Goal: Complete application form: Complete application form

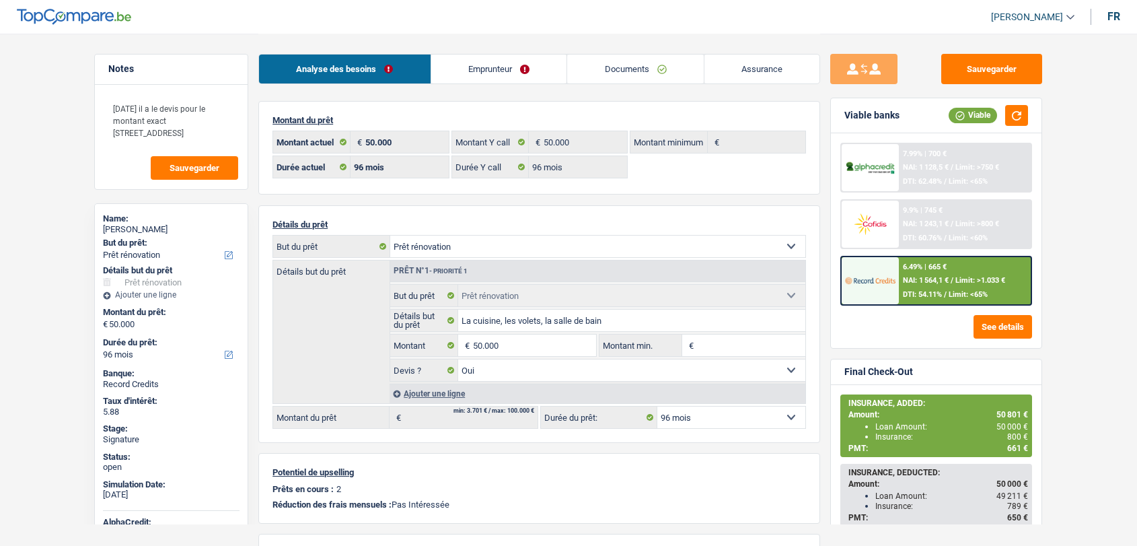
select select "renovation"
select select "96"
click at [612, 71] on link "Documents" at bounding box center [635, 69] width 137 height 29
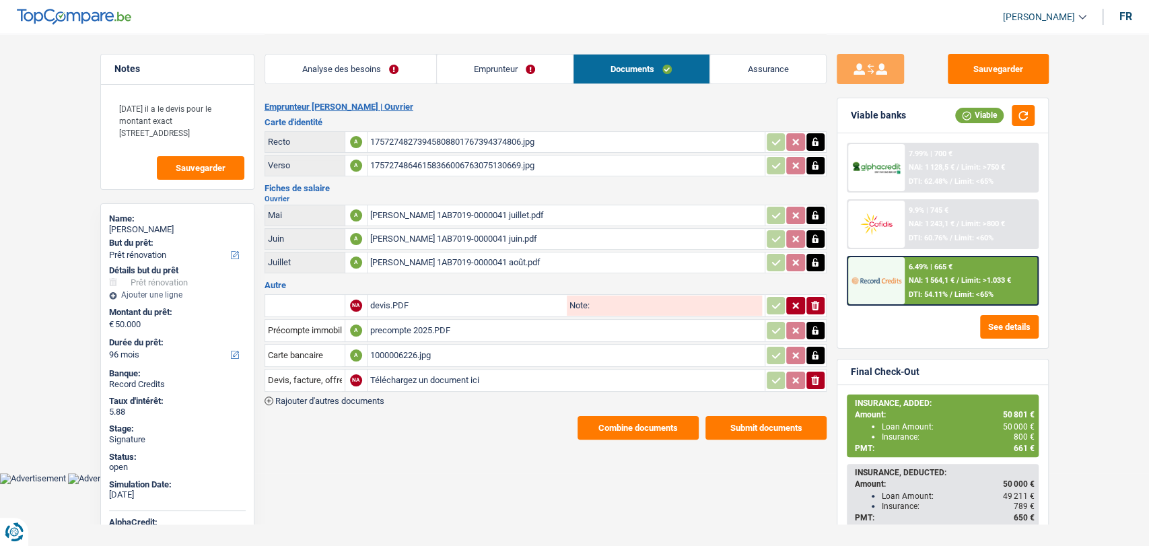
click at [368, 396] on span "Rajouter d'autres documents" at bounding box center [329, 400] width 109 height 9
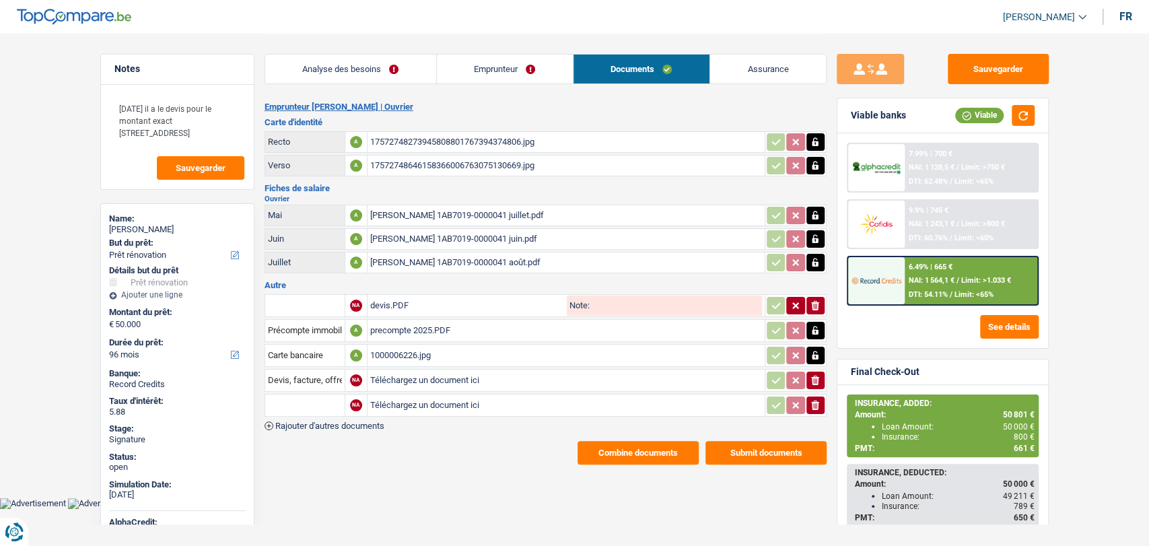
click at [429, 373] on input "Téléchargez un document ici" at bounding box center [566, 380] width 392 height 20
type input "C:\fakepath\WhatsApp Image 2025-09-15 à 18.34.50_8e0bd896.jpg"
click at [400, 397] on input "Téléchargez un document ici" at bounding box center [566, 405] width 392 height 20
type input "C:\fakepath\WhatsApp Image 2025-09-15 à 18.34.50_5ec8b569.jpg"
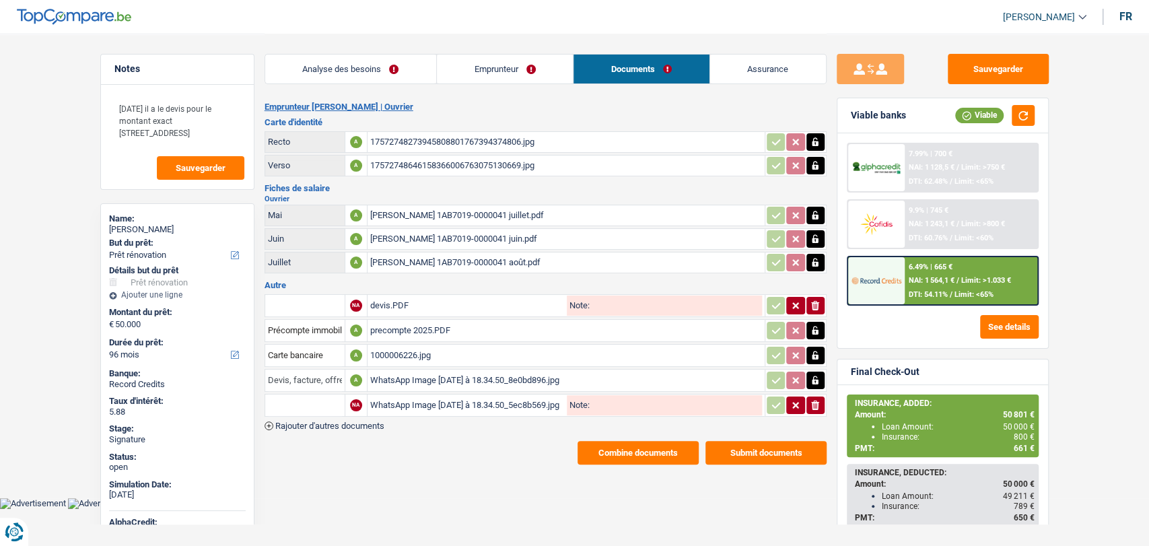
click at [318, 375] on input "Devis, facture, offre, bon de commande" at bounding box center [305, 380] width 74 height 22
click at [320, 402] on li "Carte bancaire" at bounding box center [341, 406] width 138 height 17
type input "Carte bancaire"
click at [292, 400] on input "text" at bounding box center [305, 405] width 74 height 22
click at [296, 424] on li "Carte bancaire" at bounding box center [341, 431] width 138 height 17
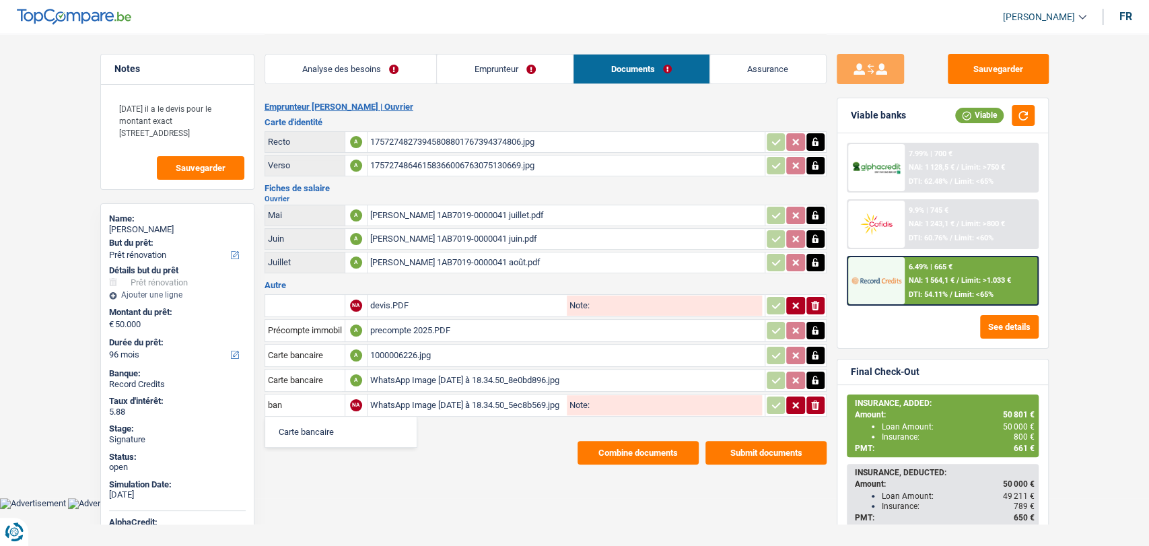
type input "Carte bancaire"
click at [778, 400] on icon "button" at bounding box center [776, 404] width 11 height 13
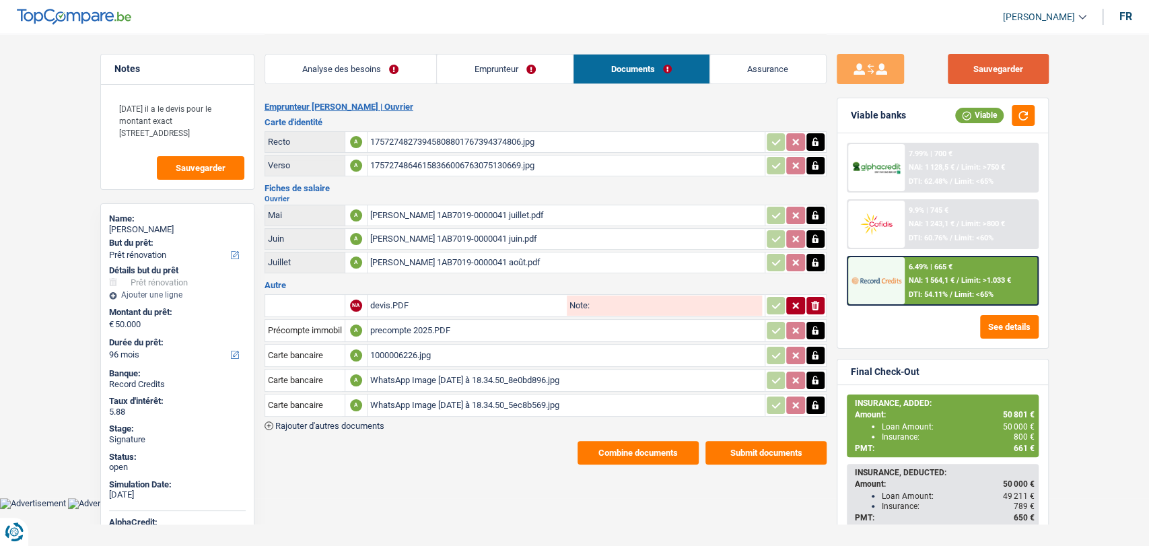
click at [995, 64] on button "Sauvegarder" at bounding box center [998, 69] width 101 height 30
click at [991, 77] on button "Sauvegarder" at bounding box center [998, 69] width 101 height 30
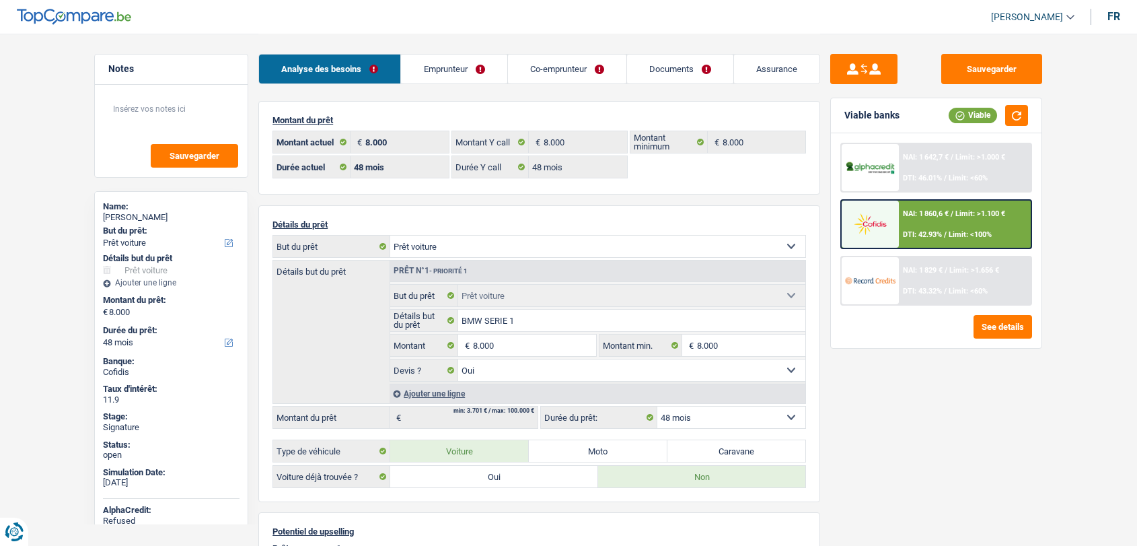
select select "car"
select select "48"
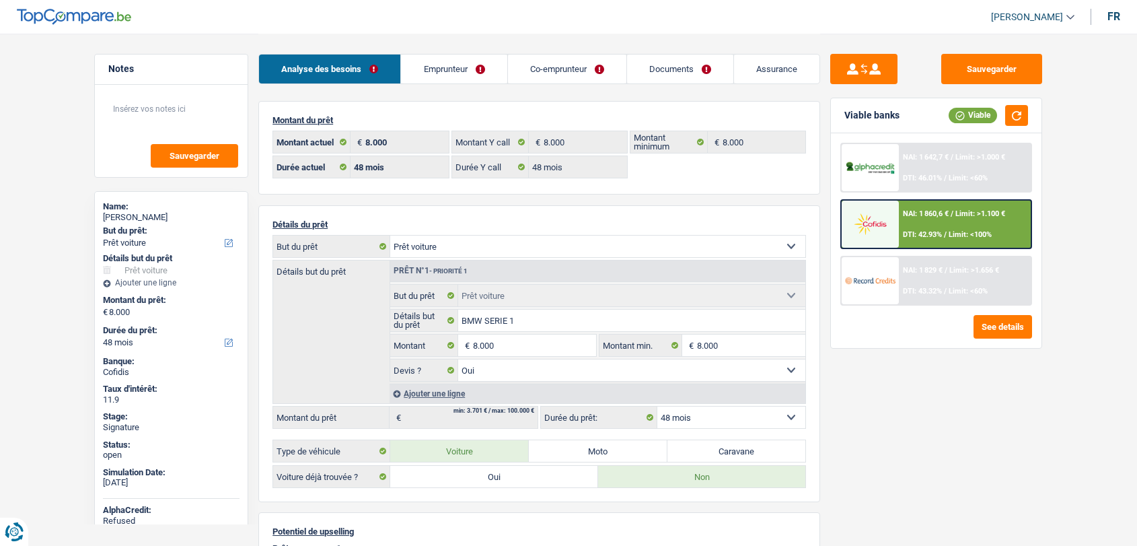
select select "car"
select select "yes"
select select "48"
click at [672, 63] on link "Documents" at bounding box center [680, 69] width 106 height 29
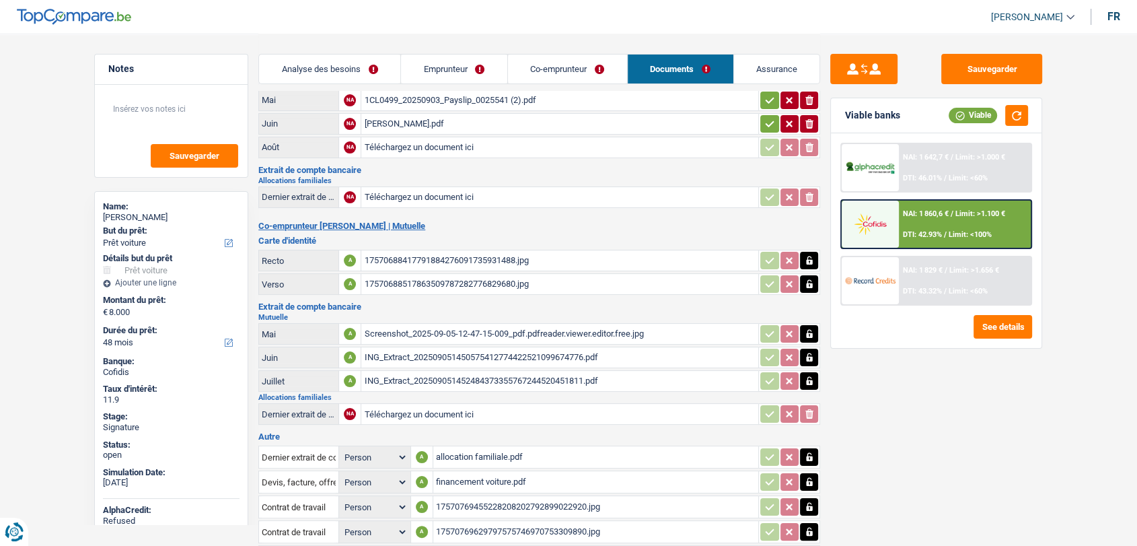
scroll to position [221, 0]
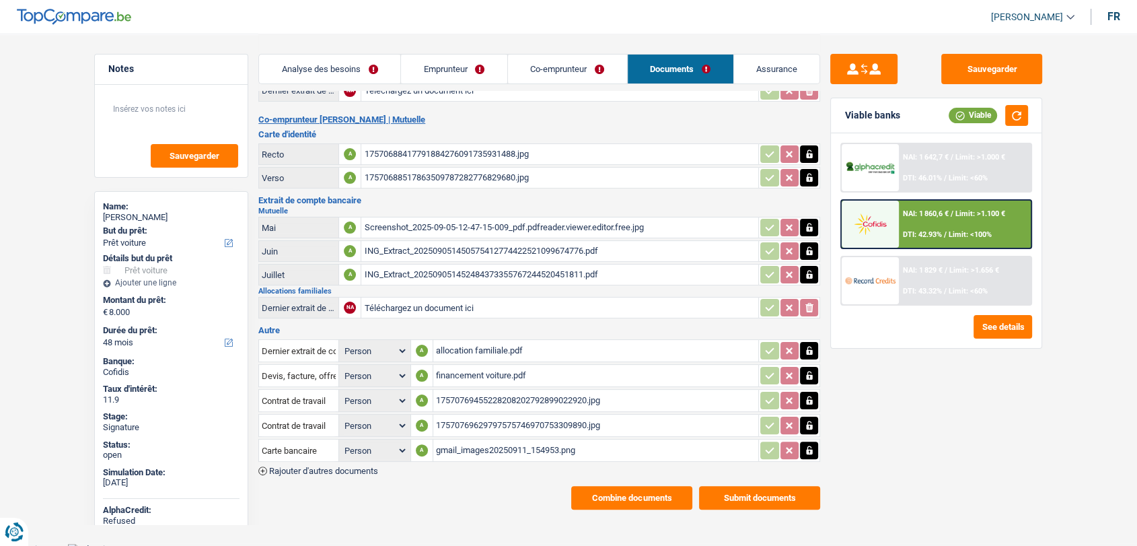
click at [320, 466] on span "Rajouter d'autres documents" at bounding box center [323, 470] width 109 height 9
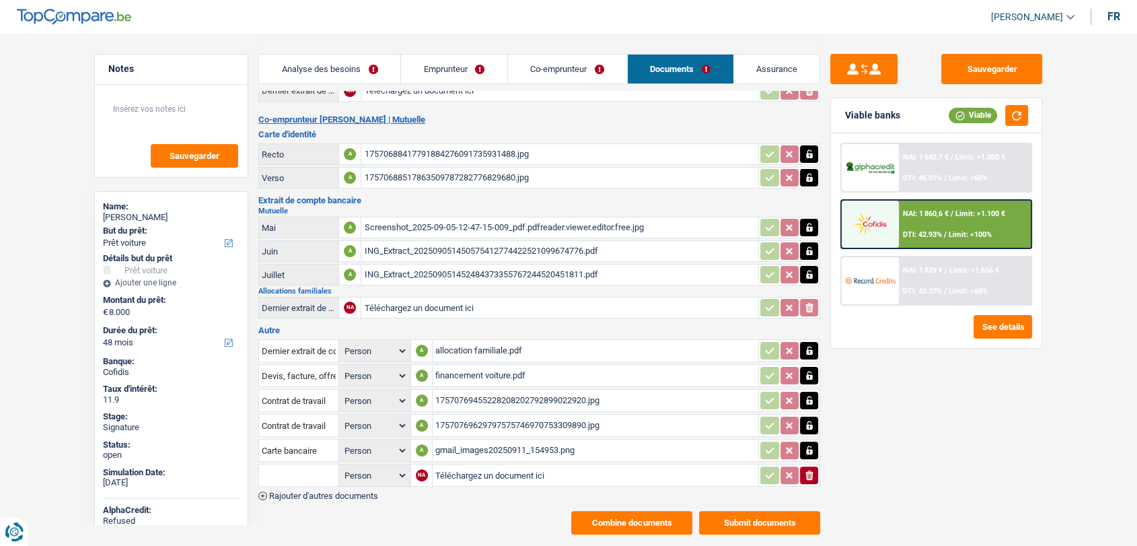
click at [325, 491] on span "Rajouter d'autres documents" at bounding box center [323, 495] width 109 height 9
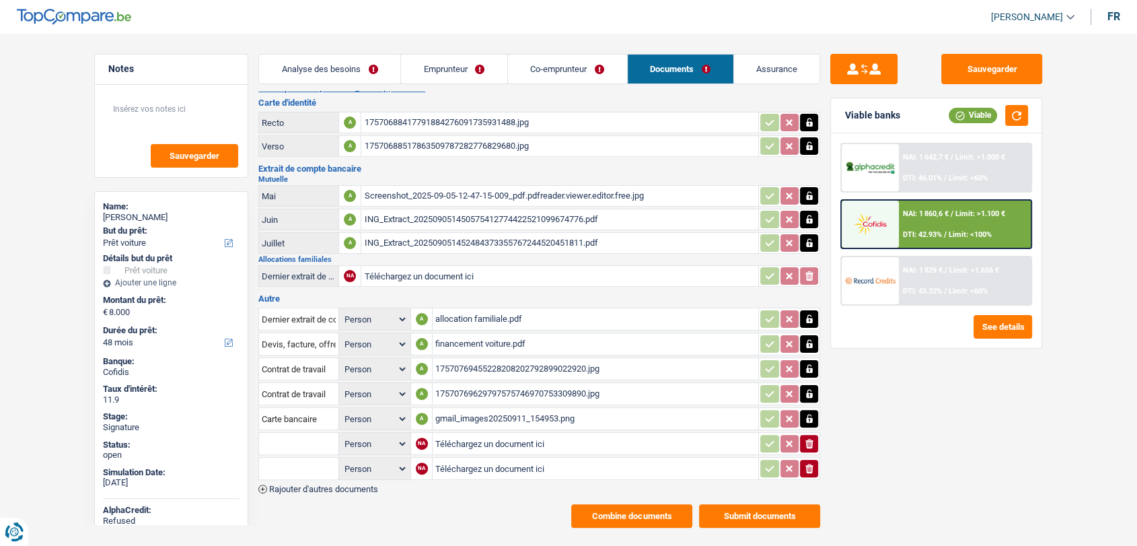
scroll to position [271, 0]
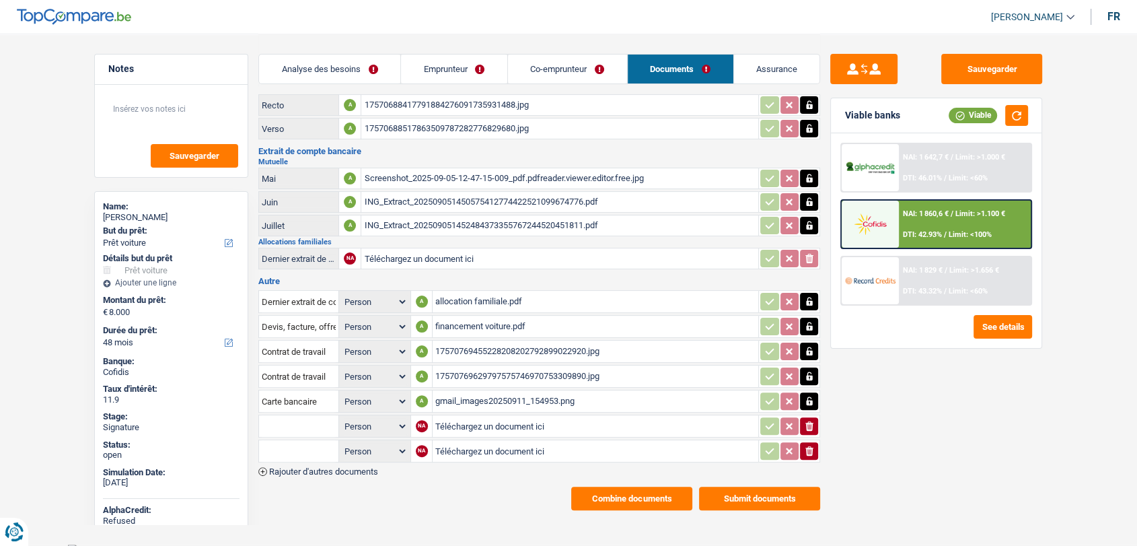
click at [341, 467] on span "Rajouter d'autres documents" at bounding box center [323, 471] width 109 height 9
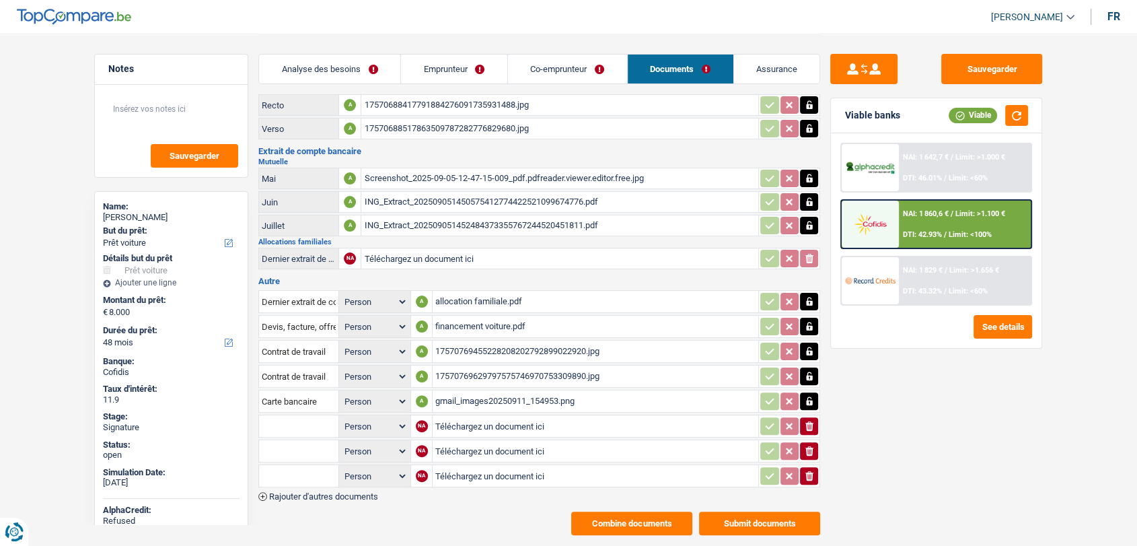
click at [344, 492] on span "Rajouter d'autres documents" at bounding box center [323, 496] width 109 height 9
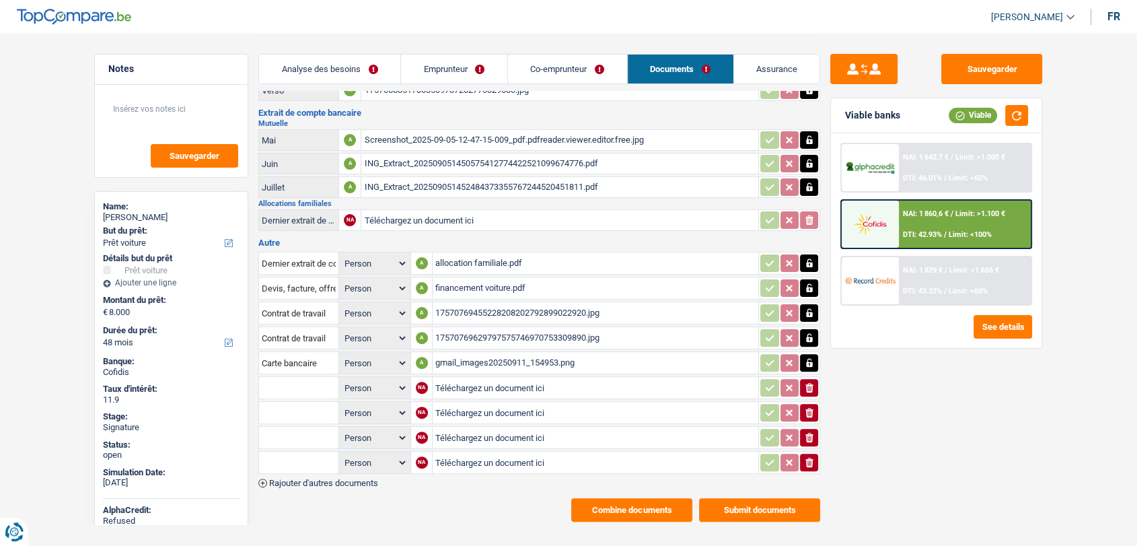
scroll to position [320, 0]
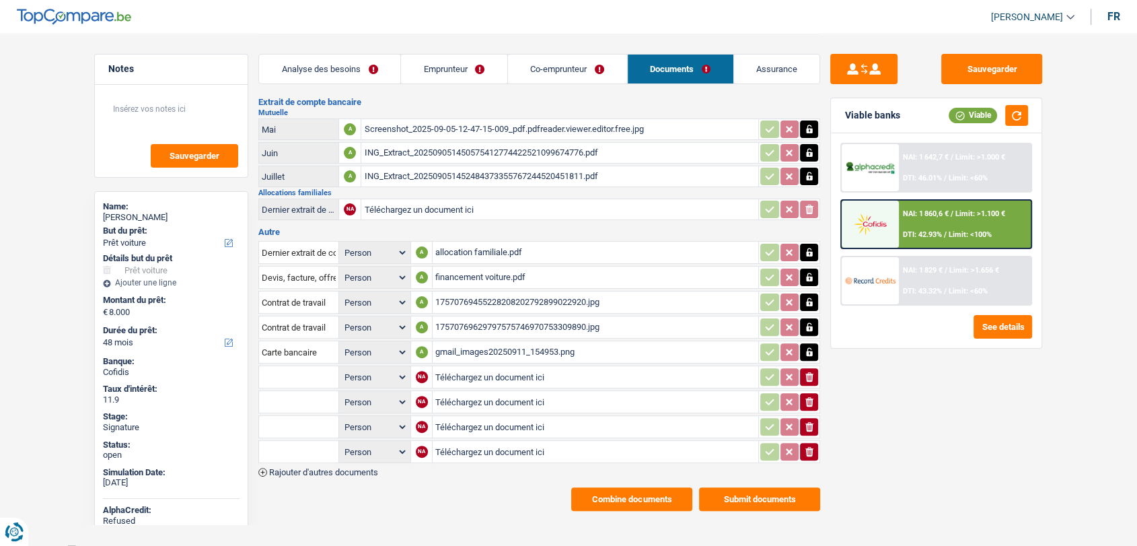
click at [471, 367] on input "Téléchargez un document ici" at bounding box center [595, 377] width 320 height 20
type input "C:\fakepath\IMG-20250915-WA0053.jpg"
click at [458, 392] on input "Téléchargez un document ici" at bounding box center [595, 402] width 321 height 20
type input "C:\fakepath\IMG-20250915-WA0055.jpg"
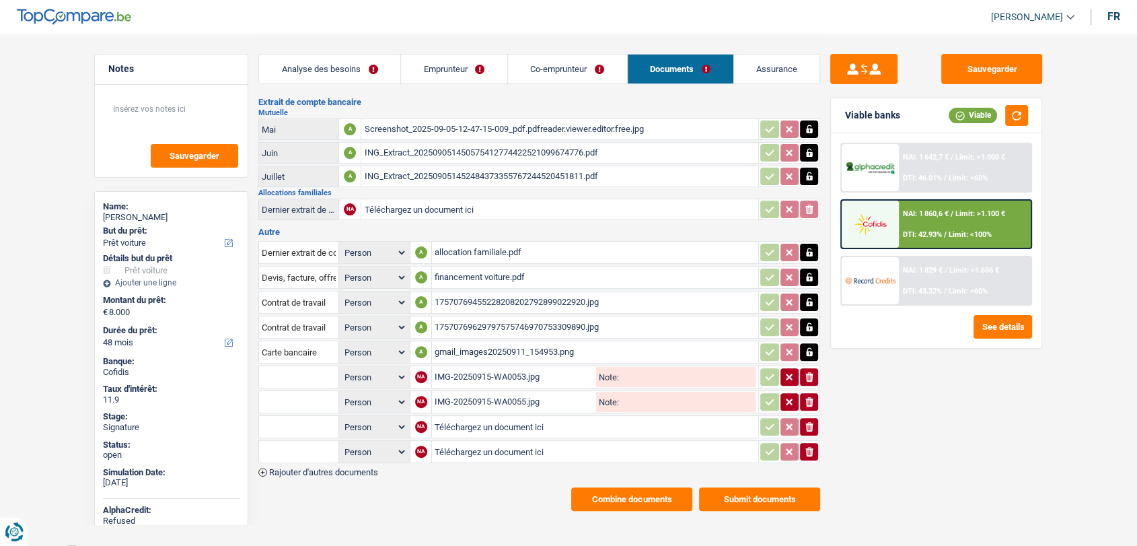
click at [450, 419] on input "Téléchargez un document ici" at bounding box center [595, 427] width 321 height 20
type input "C:\fakepath\Extrait Mme Bachik.pdf"
click at [453, 441] on input "Téléchargez un document ici" at bounding box center [595, 451] width 321 height 20
type input "C:\fakepath\Extrait M Bashik.pdf"
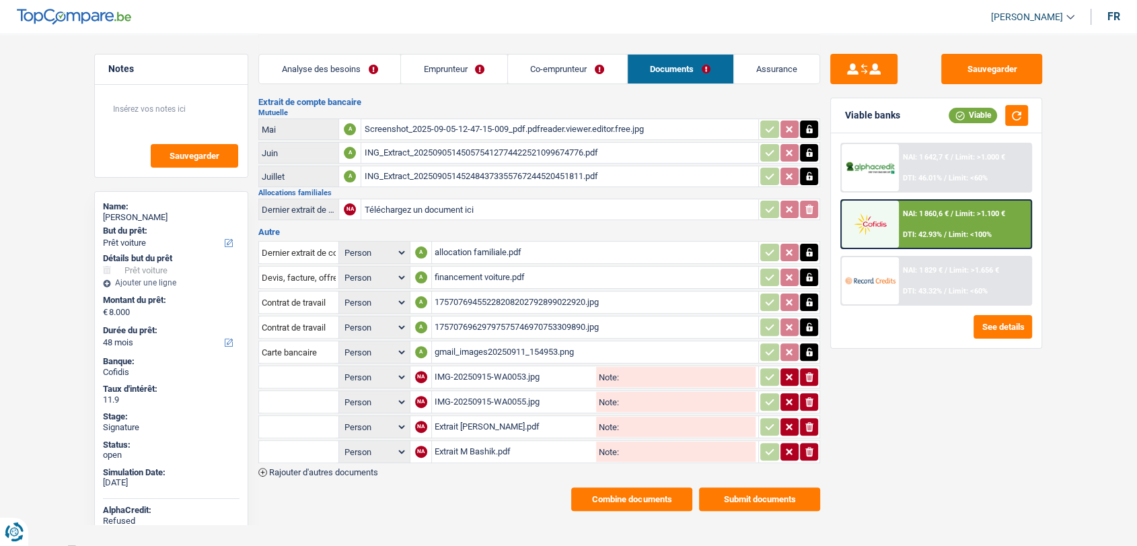
click at [305, 371] on input "text" at bounding box center [299, 377] width 74 height 22
click at [308, 395] on li "Carte bancaire" at bounding box center [335, 403] width 138 height 17
type input "Carte bancaire"
click at [304, 391] on input "text" at bounding box center [299, 402] width 74 height 22
click at [304, 420] on li "Carte bancaire" at bounding box center [335, 428] width 138 height 17
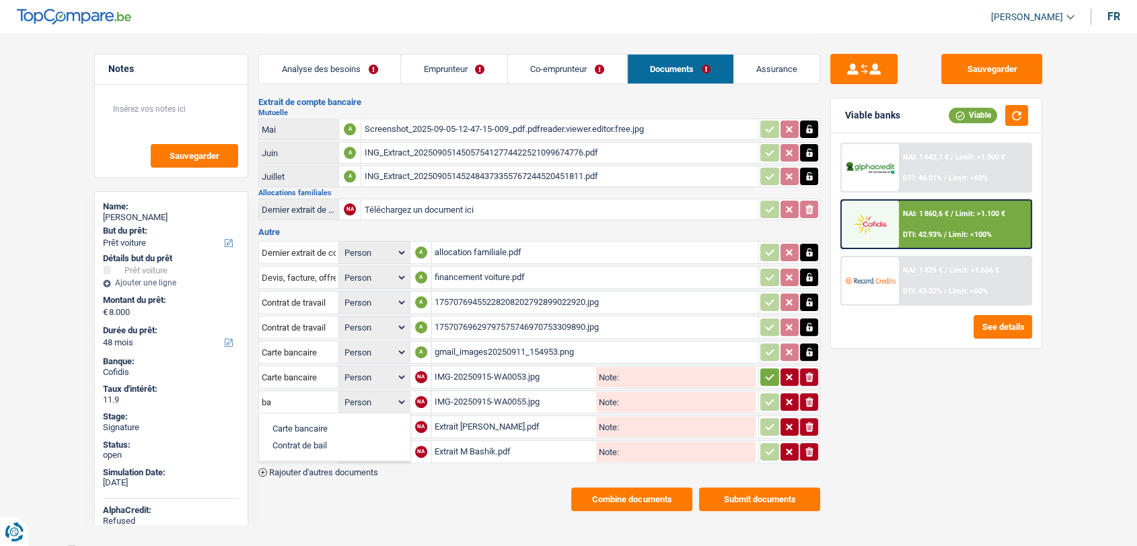
type input "Carte bancaire"
click at [305, 419] on input "text" at bounding box center [299, 427] width 74 height 22
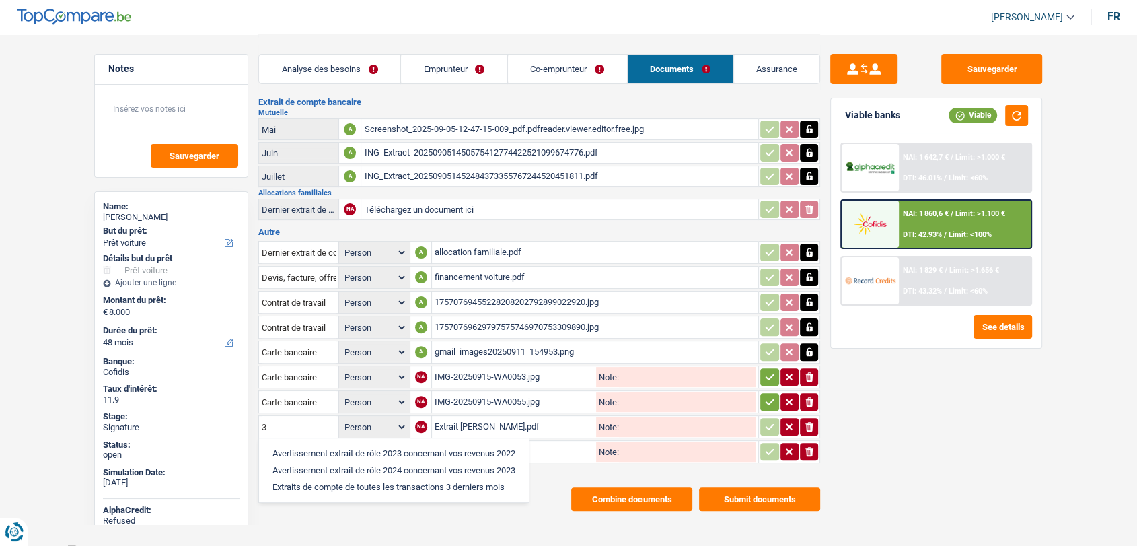
click at [332, 478] on li "Extraits de compte de toutes les transactions 3 derniers mois" at bounding box center [394, 486] width 256 height 17
type input "Extraits de compte de toutes les transactions 3 derniers mois"
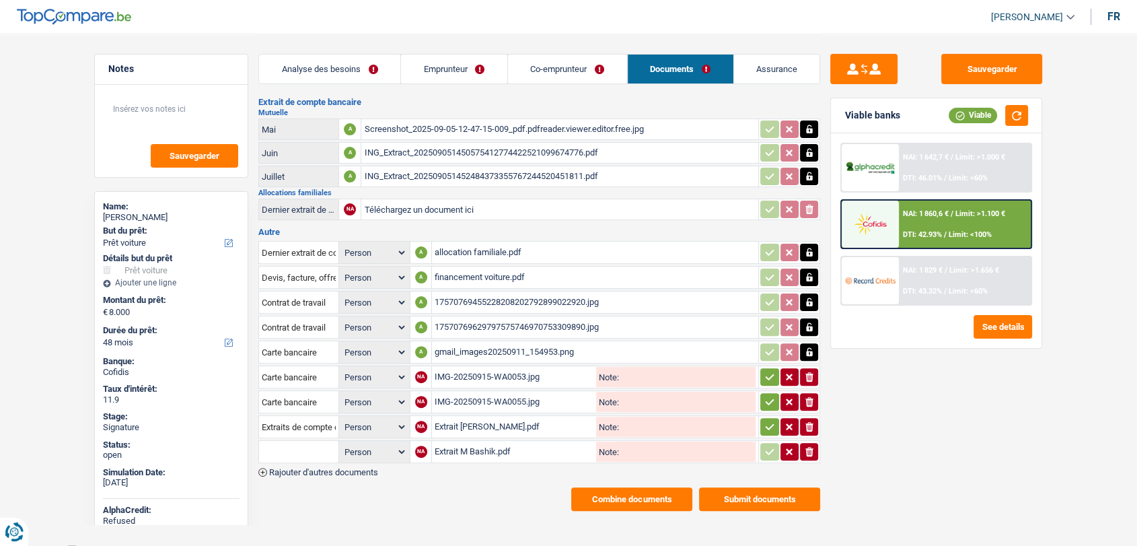
click at [314, 441] on input "text" at bounding box center [299, 452] width 74 height 22
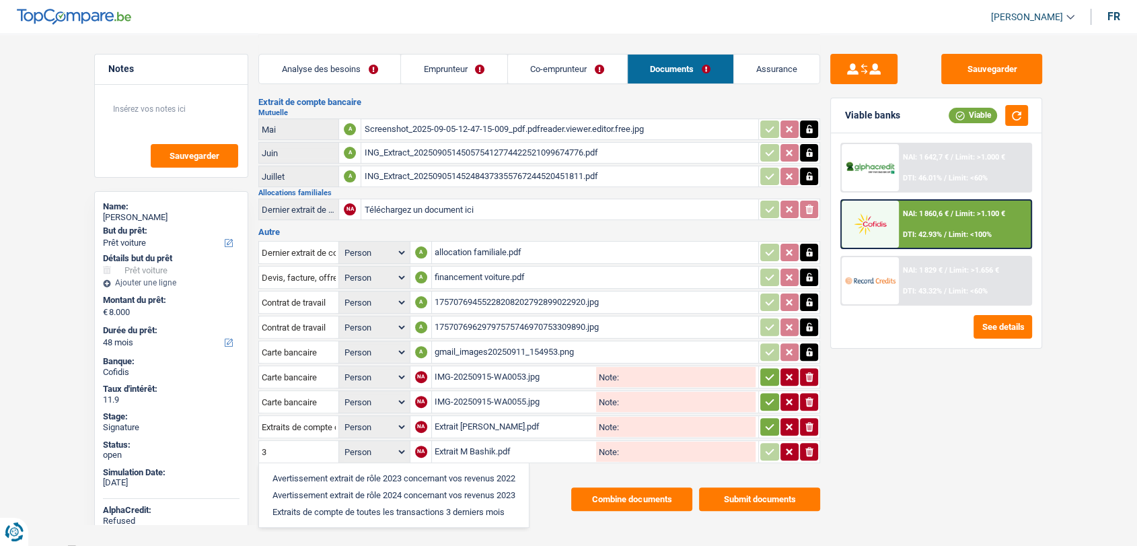
click at [326, 503] on li "Extraits de compte de toutes les transactions 3 derniers mois" at bounding box center [394, 511] width 256 height 17
type input "Extraits de compte de toutes les transactions 3 derniers mois"
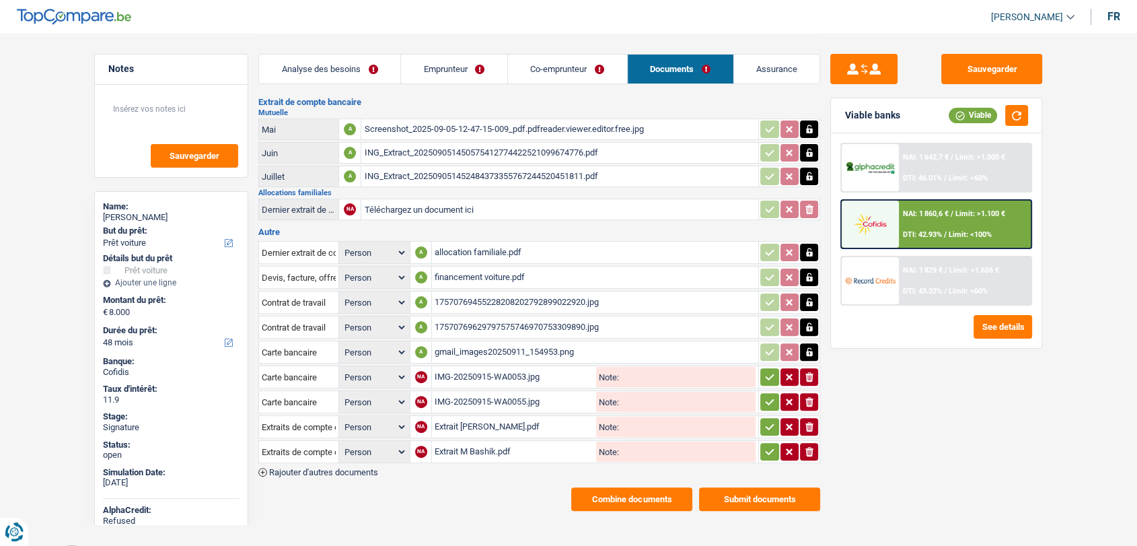
click at [764, 371] on icon "button" at bounding box center [769, 376] width 11 height 13
click at [764, 395] on icon "button" at bounding box center [769, 401] width 11 height 13
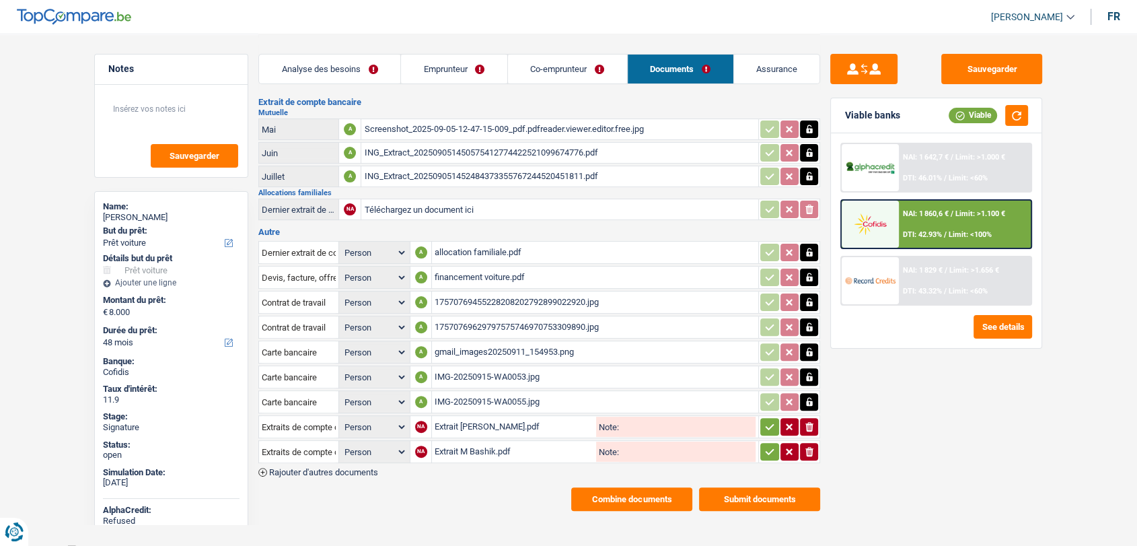
click at [764, 420] on icon "button" at bounding box center [769, 426] width 11 height 13
click at [764, 449] on button "button" at bounding box center [769, 451] width 18 height 17
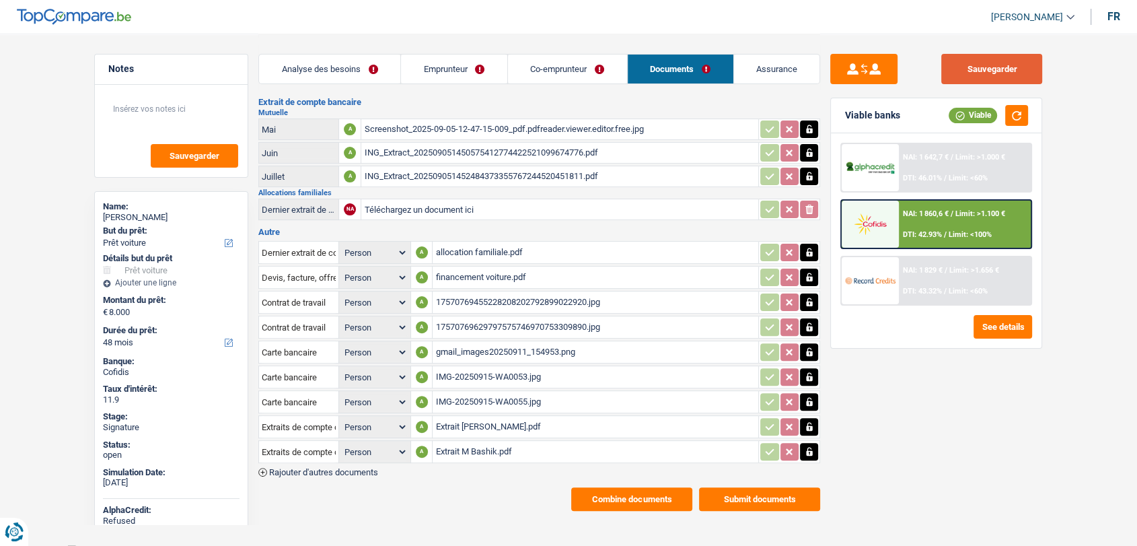
click at [996, 61] on button "Sauvegarder" at bounding box center [991, 69] width 101 height 30
click at [1, 194] on main "Notes Sauvegarder Name: Djamel Bachik But du prêt: Confort maison: meubles, tex…" at bounding box center [568, 112] width 1137 height 864
click at [614, 494] on button "Combine documents" at bounding box center [631, 499] width 121 height 24
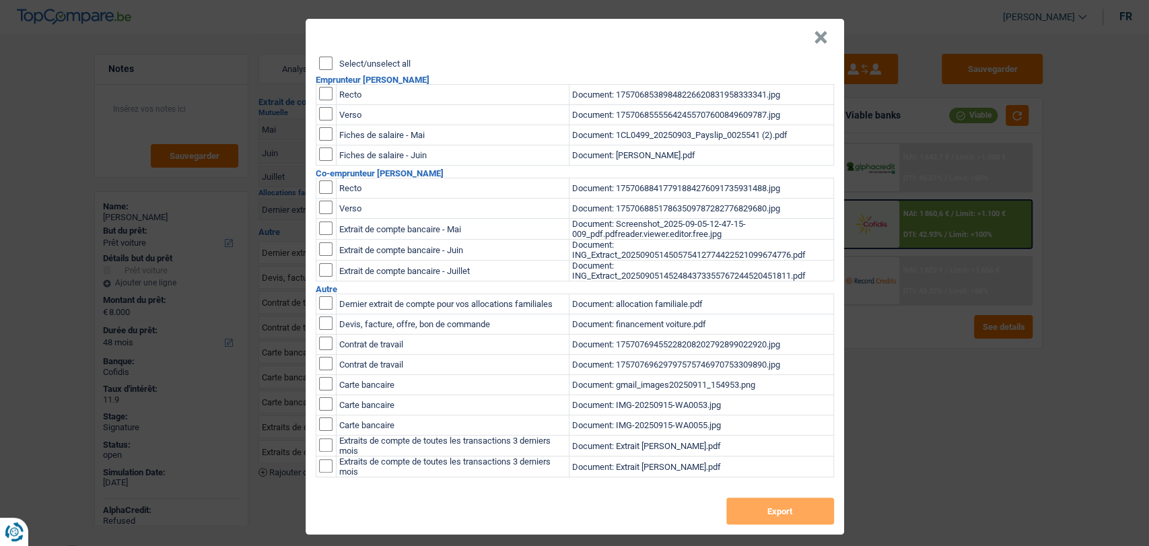
click at [319, 65] on input "Select/unselect all" at bounding box center [325, 63] width 13 height 13
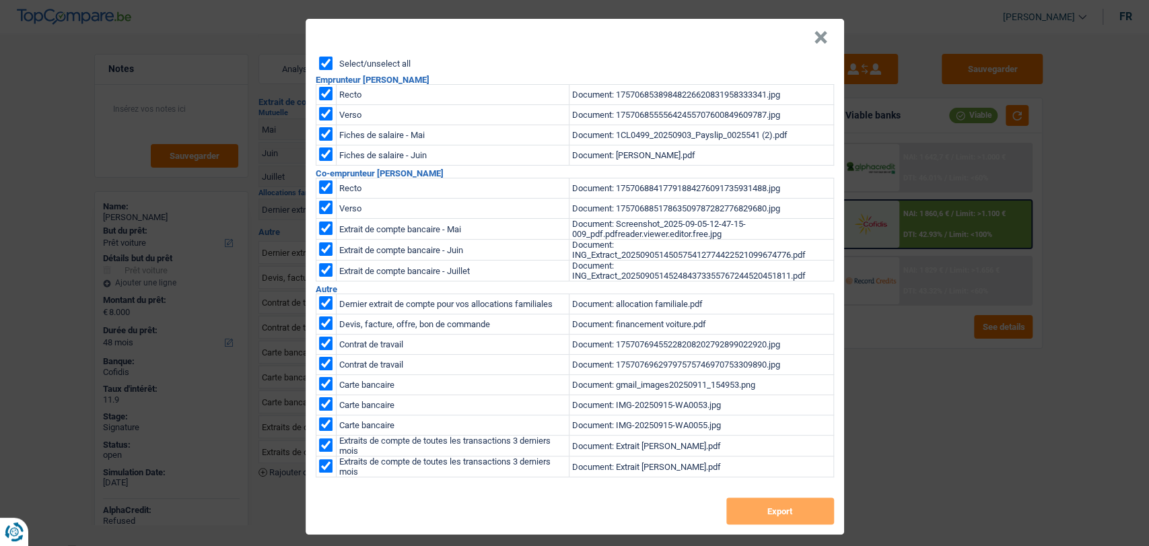
checkbox input "true"
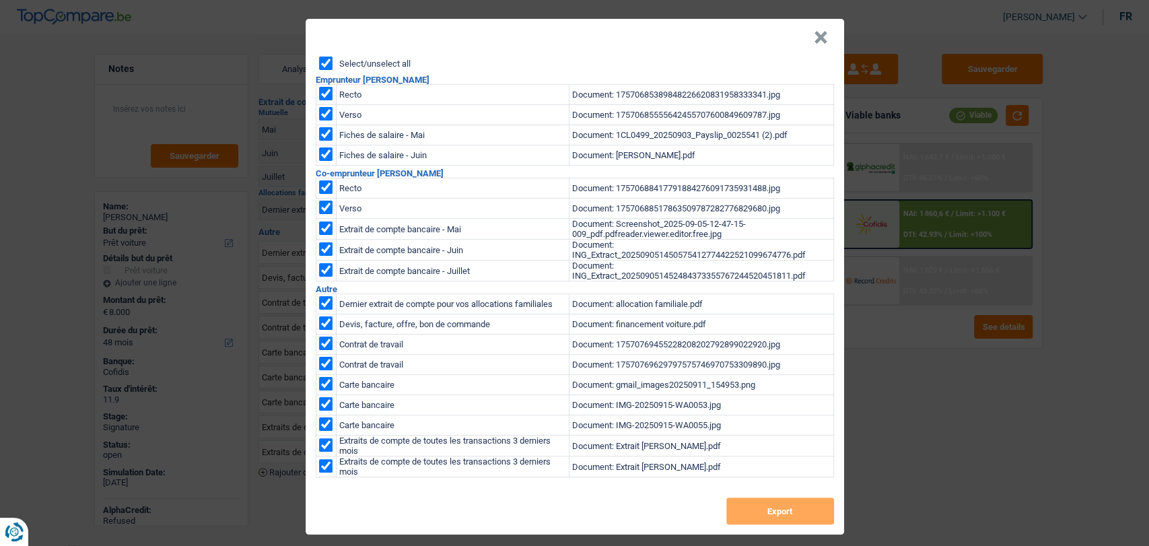
checkbox input "true"
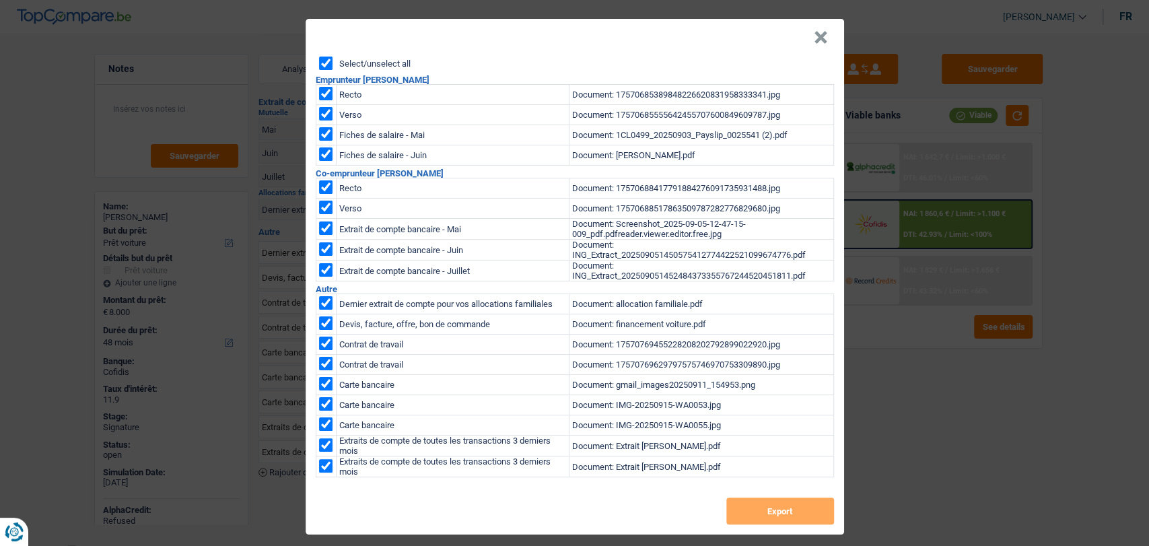
checkbox input "true"
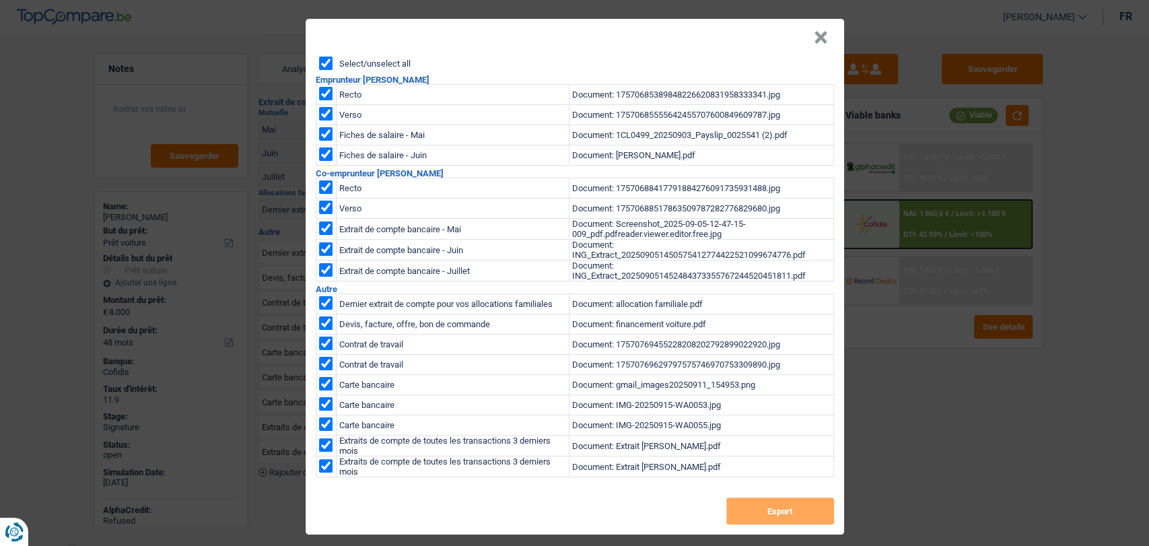
checkbox input "true"
click at [324, 386] on input "checkbox" at bounding box center [325, 383] width 13 height 13
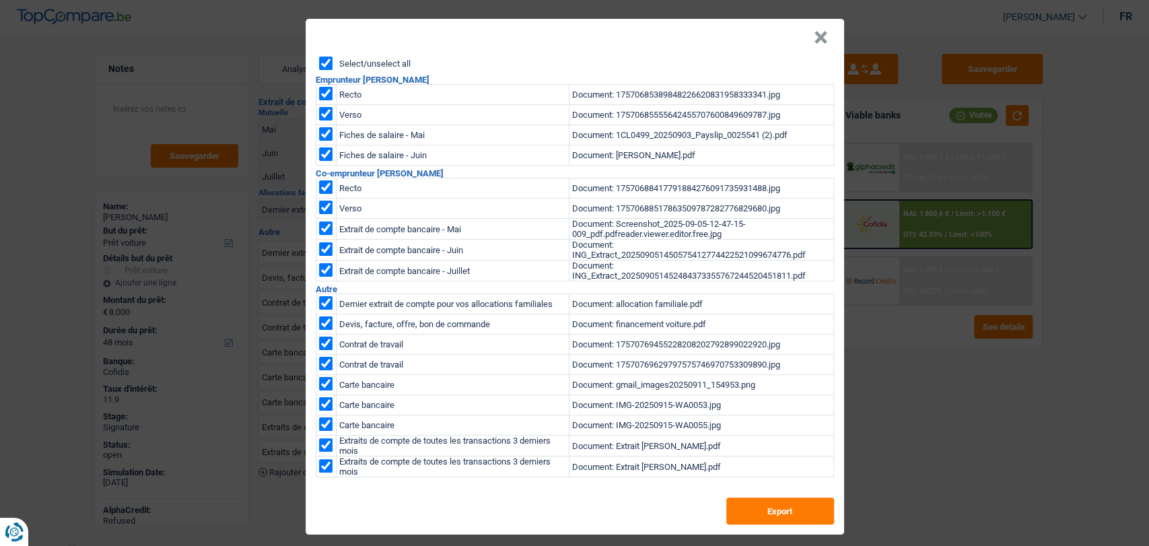
checkbox input "false"
click at [322, 227] on input "checkbox" at bounding box center [325, 227] width 13 height 13
checkbox input "false"
click at [789, 523] on button "Export" at bounding box center [780, 510] width 108 height 27
drag, startPoint x: 44, startPoint y: 32, endPoint x: 62, endPoint y: 17, distance: 23.4
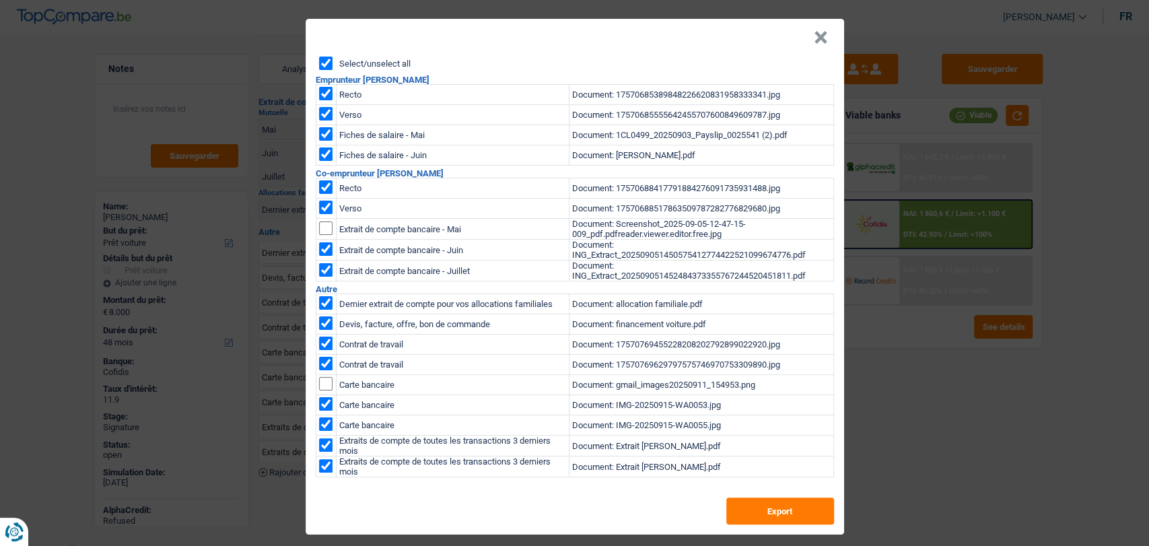
click at [47, 32] on div "× Select/unselect all Emprunteur Djamel Bachik Recto Document: 1757068538984822…" at bounding box center [574, 273] width 1149 height 546
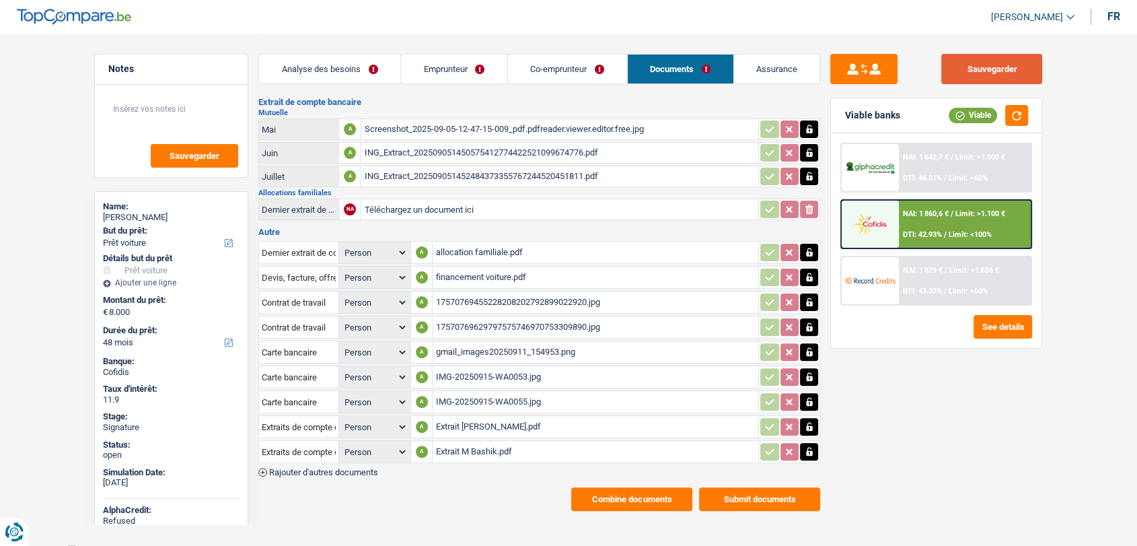
click at [950, 75] on button "Sauvegarder" at bounding box center [991, 69] width 101 height 30
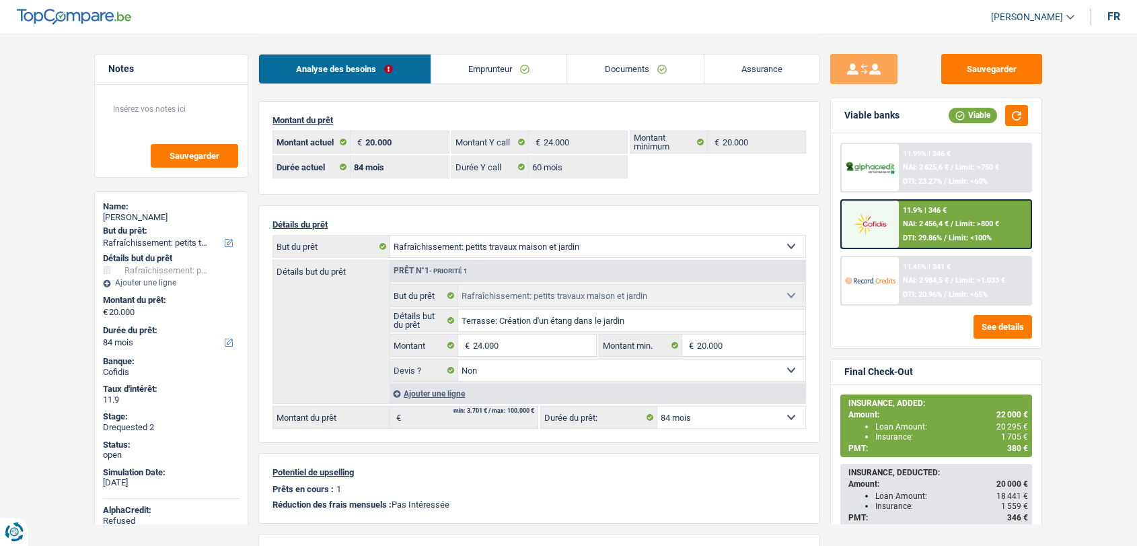
select select "houseOrGarden"
select select "84"
select select "60"
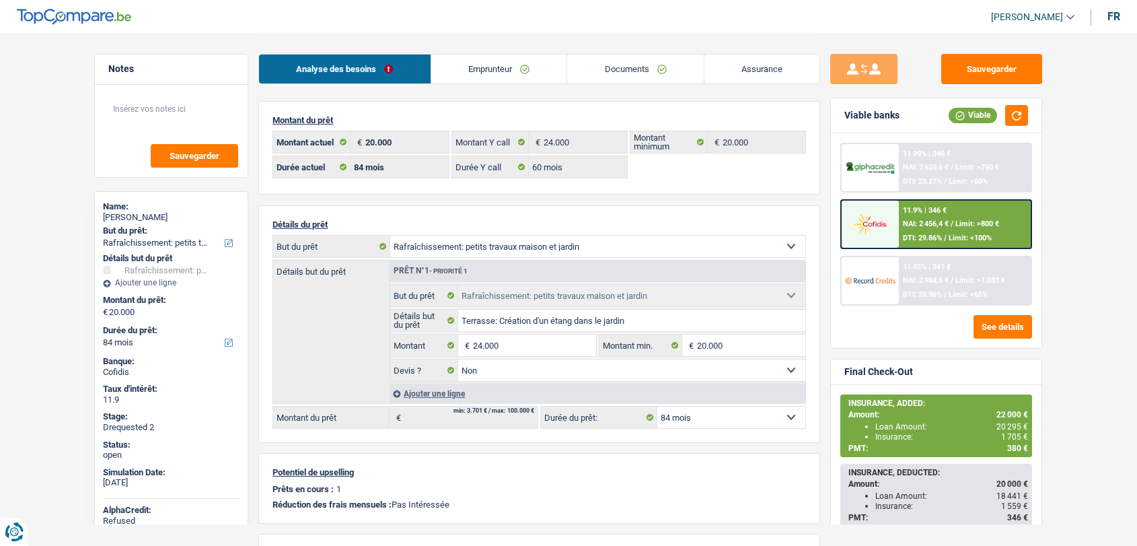
select select "houseOrGarden"
select select "false"
select select "84"
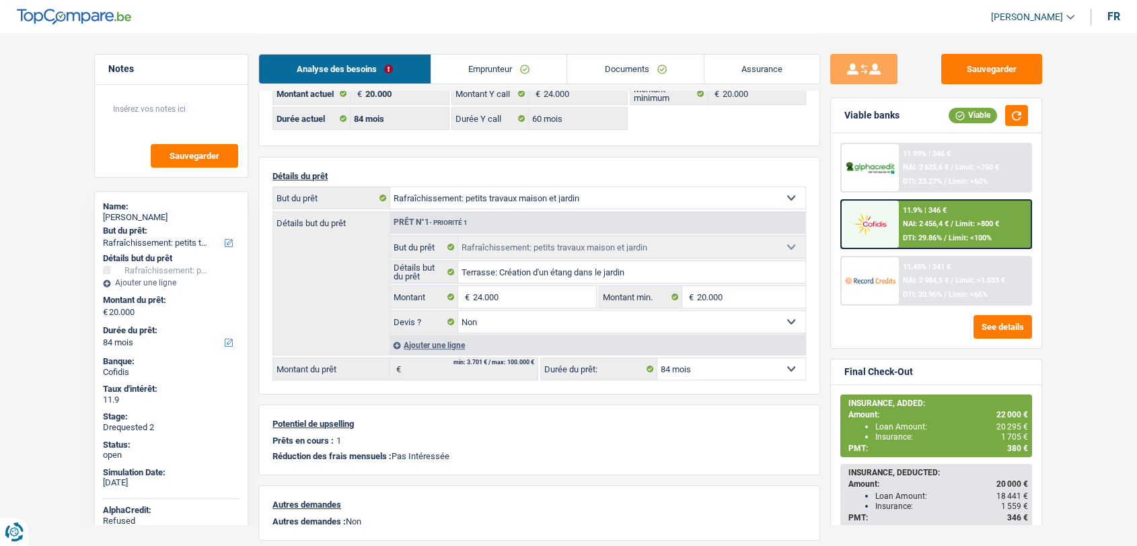
scroll to position [75, 0]
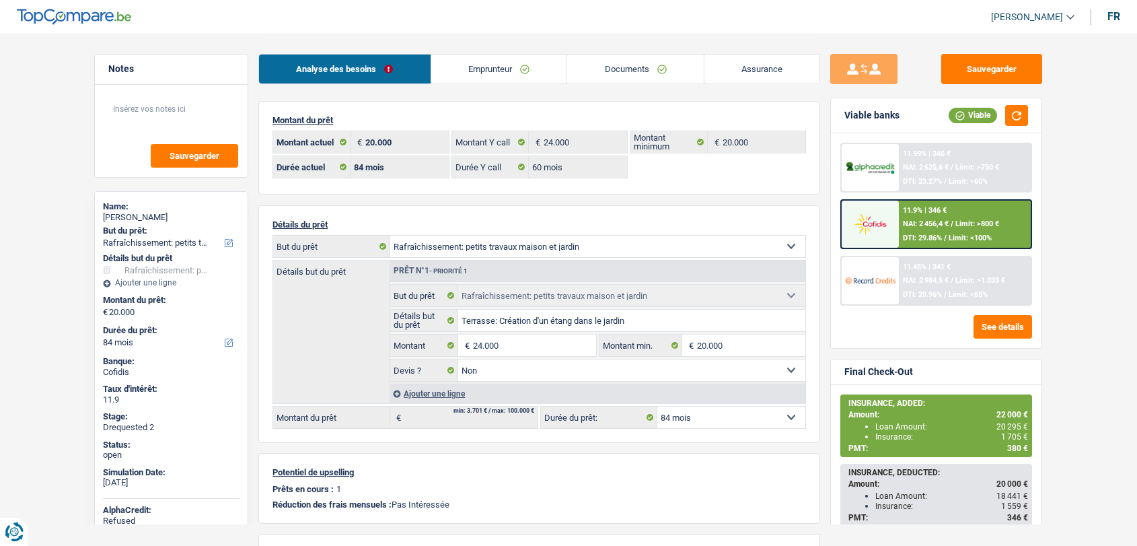
select select "houseOrGarden"
select select "84"
select select "60"
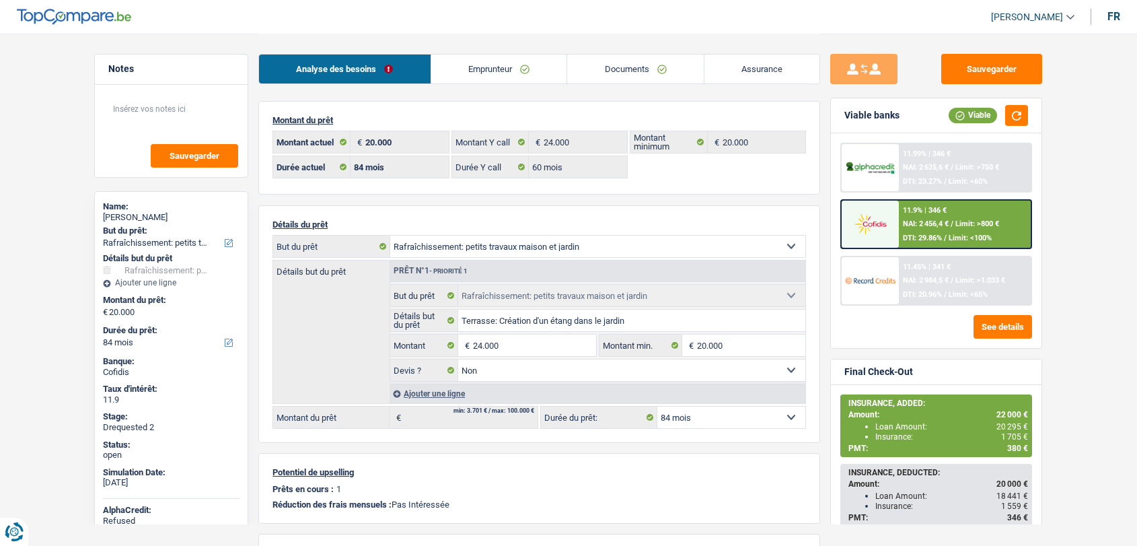
select select "houseOrGarden"
select select "false"
select select "84"
select select "houseOrGarden"
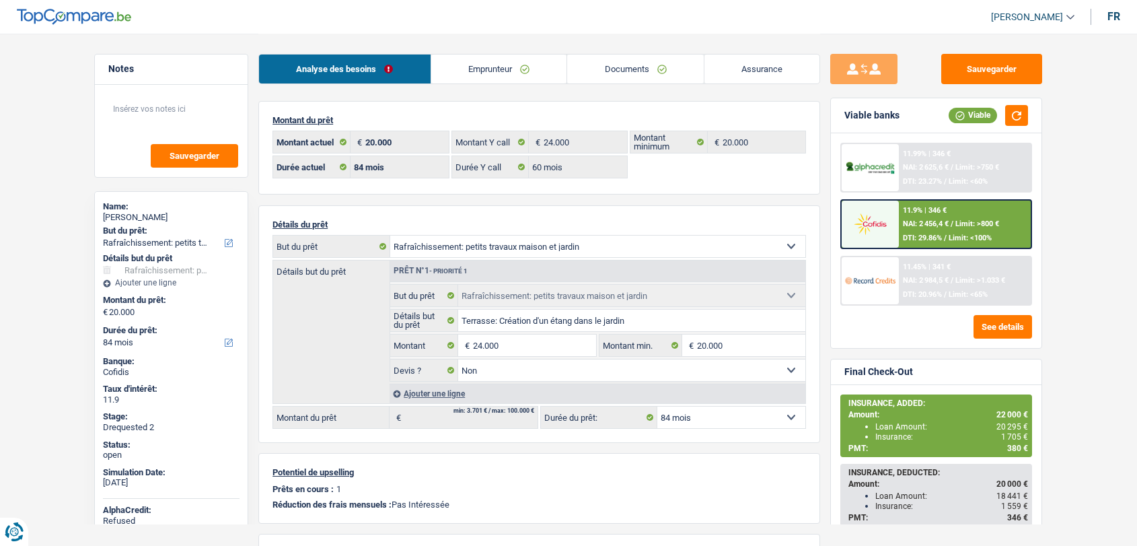
select select "houseOrGarden"
select select "84"
select select "60"
select select "houseOrGarden"
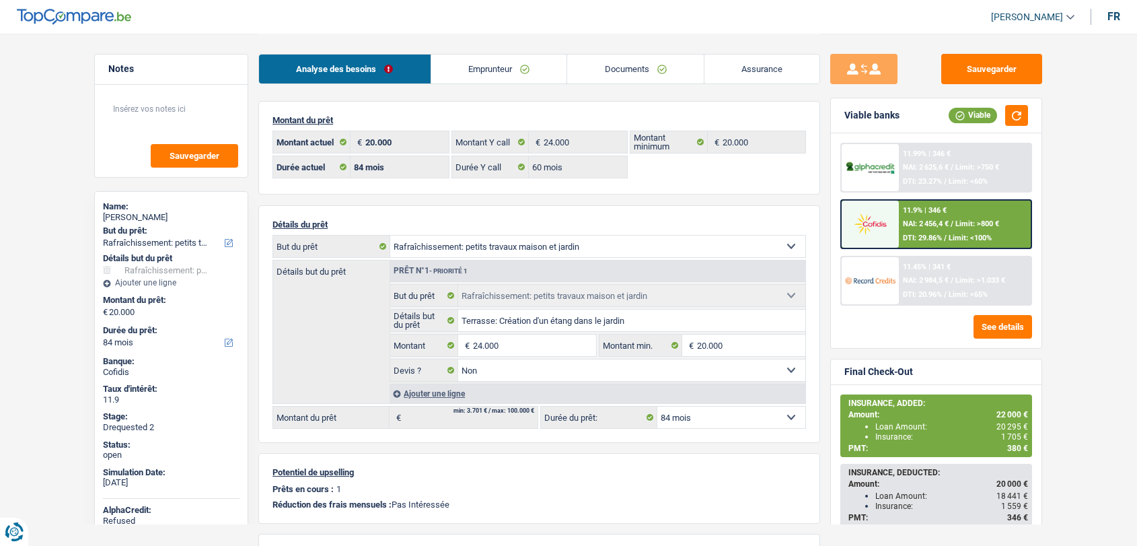
select select "houseOrGarden"
select select "false"
select select "84"
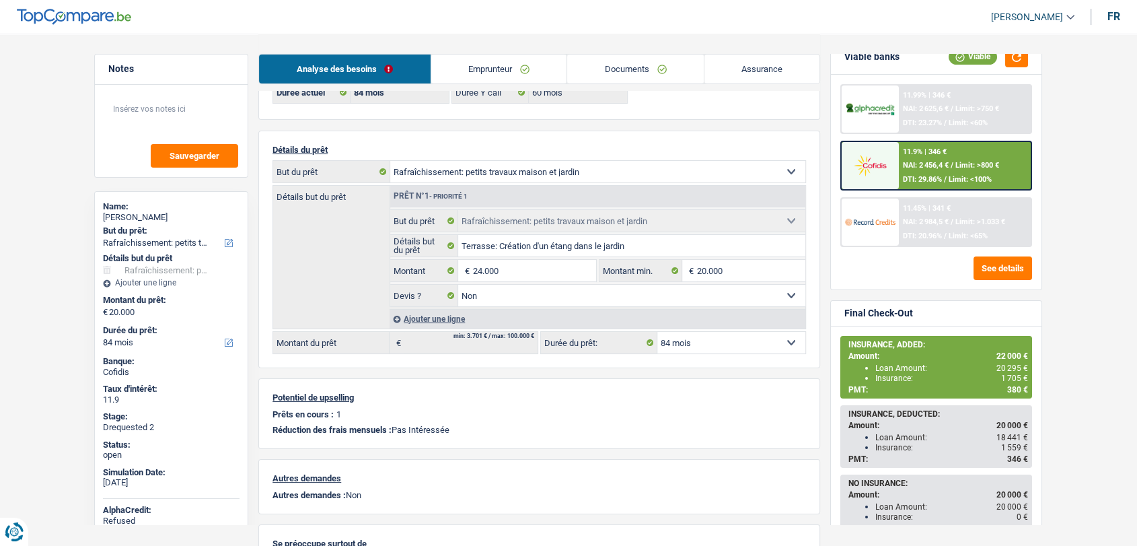
scroll to position [75, 0]
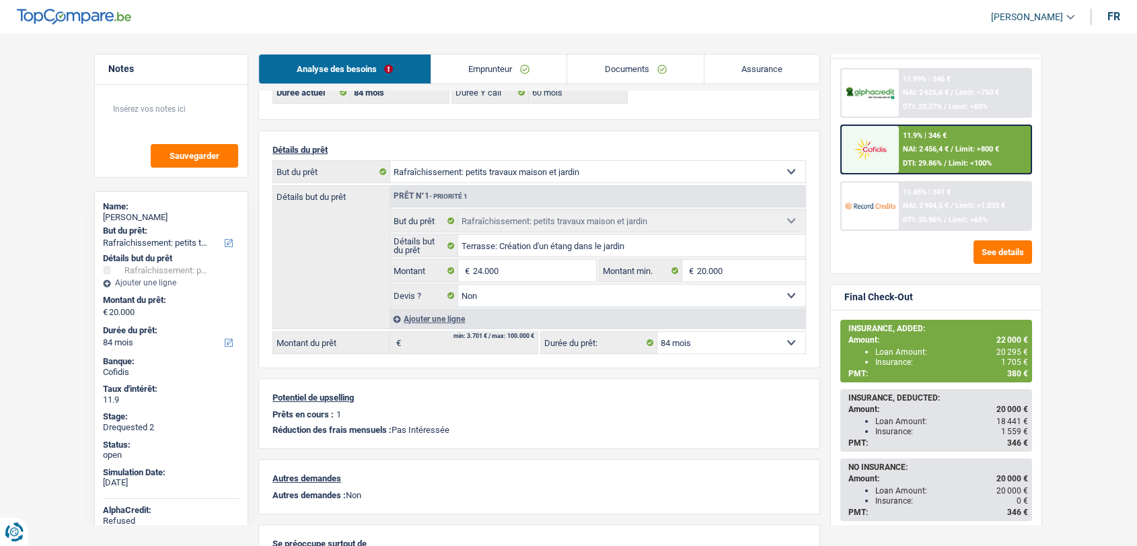
click at [5, 170] on main "Notes Sauvegarder Name: [PERSON_NAME] But du prêt: Confort maison: meubles, tex…" at bounding box center [568, 305] width 1137 height 761
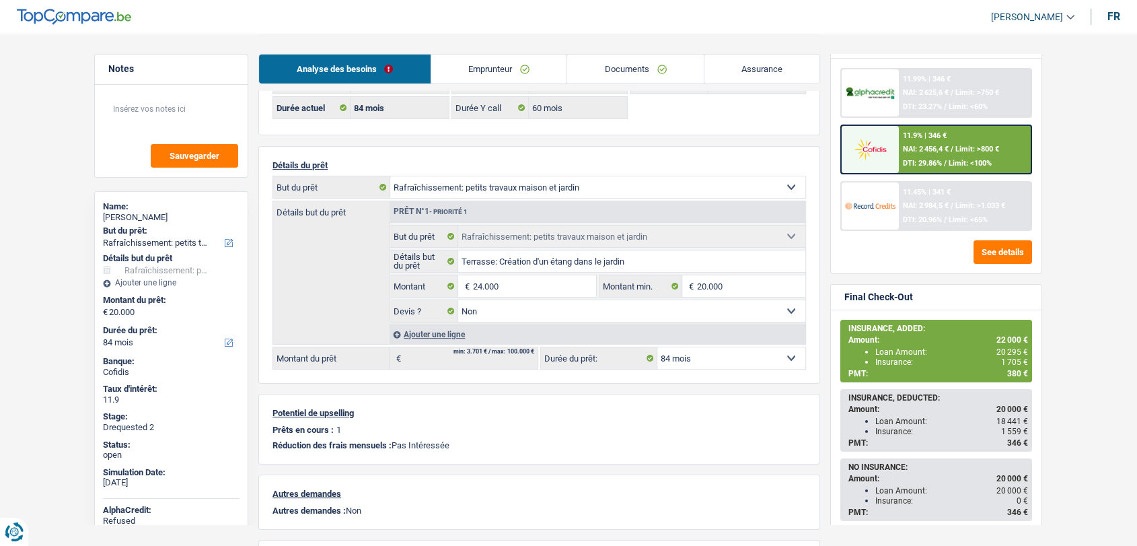
scroll to position [43, 0]
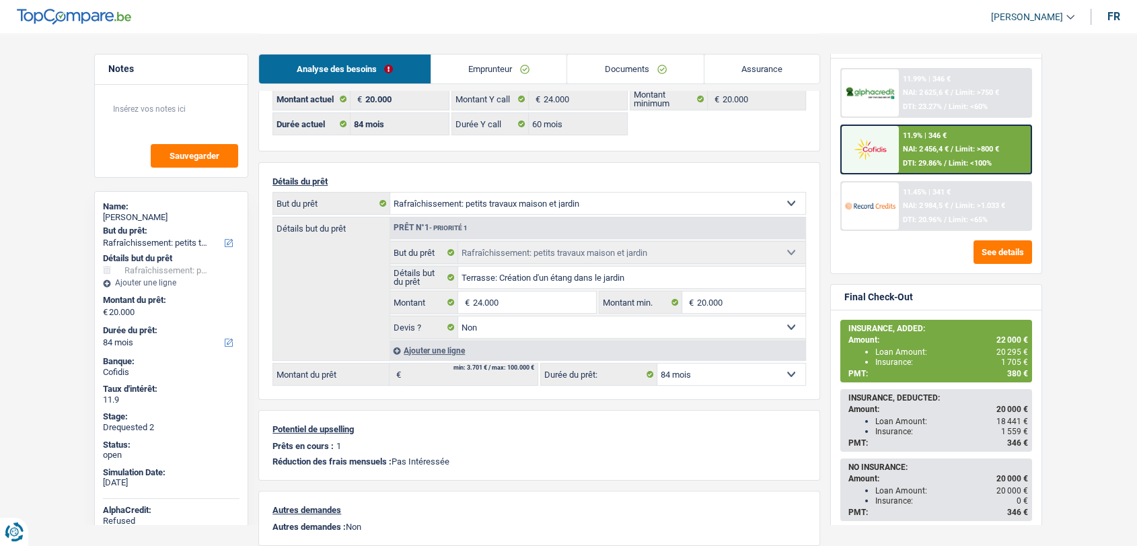
click at [619, 70] on link "Documents" at bounding box center [635, 69] width 137 height 29
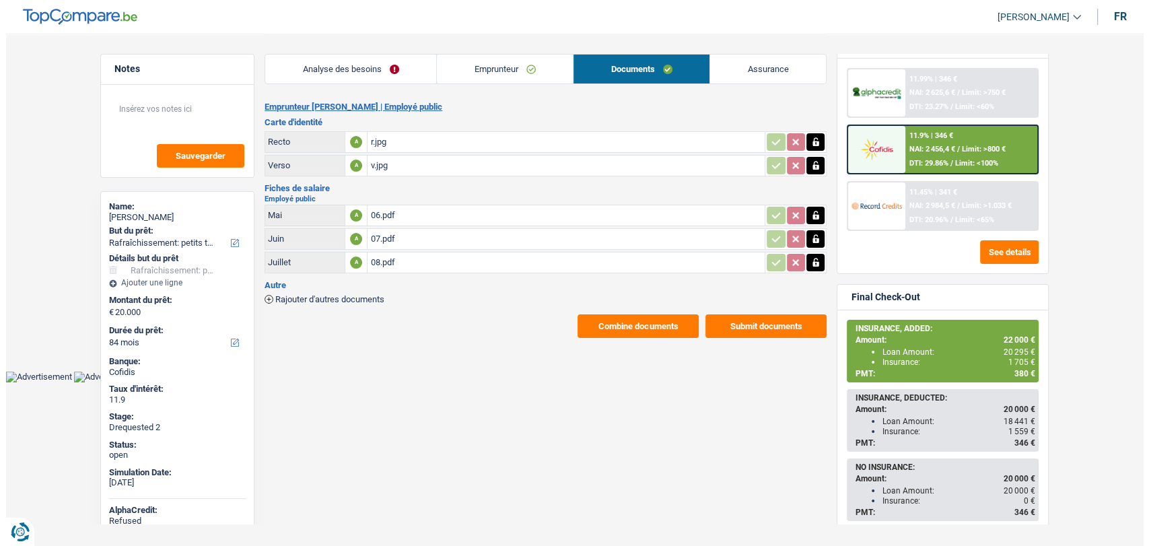
scroll to position [0, 0]
click at [378, 141] on div "r.jpg" at bounding box center [566, 142] width 392 height 20
click at [613, 322] on button "Combine documents" at bounding box center [637, 326] width 121 height 24
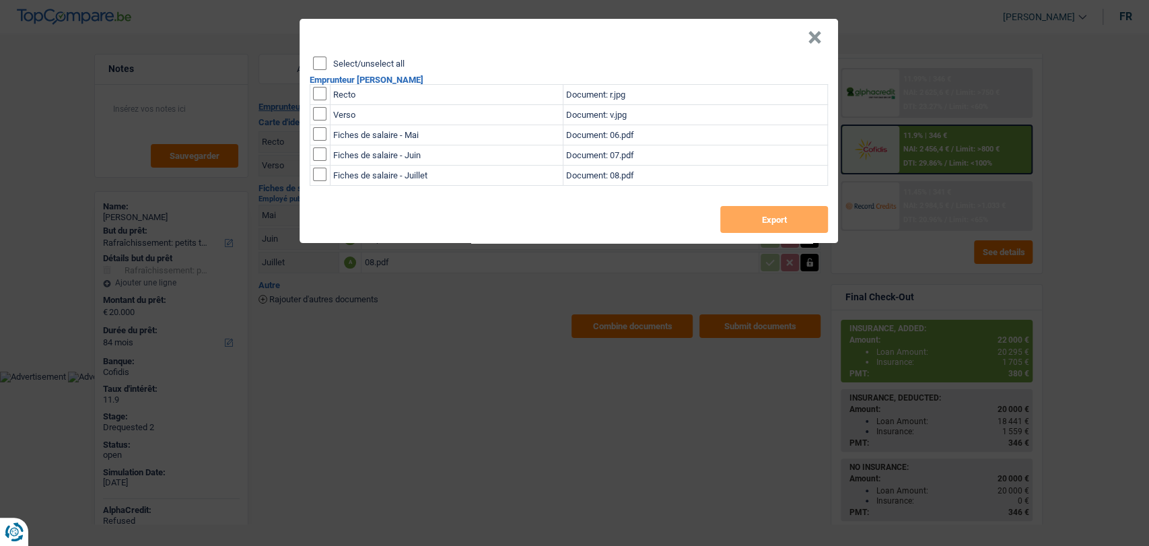
click at [319, 90] on input "checkbox" at bounding box center [319, 93] width 13 height 13
checkbox input "true"
click at [318, 116] on input "checkbox" at bounding box center [319, 113] width 13 height 13
checkbox input "true"
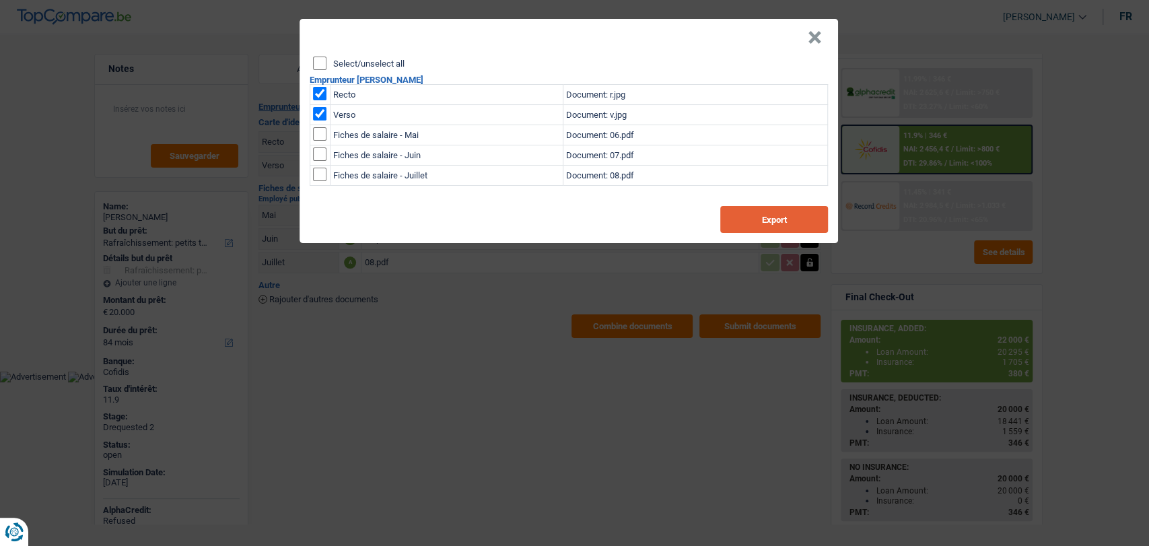
click at [782, 213] on button "Export" at bounding box center [774, 219] width 108 height 27
click at [814, 31] on button "×" at bounding box center [815, 37] width 14 height 13
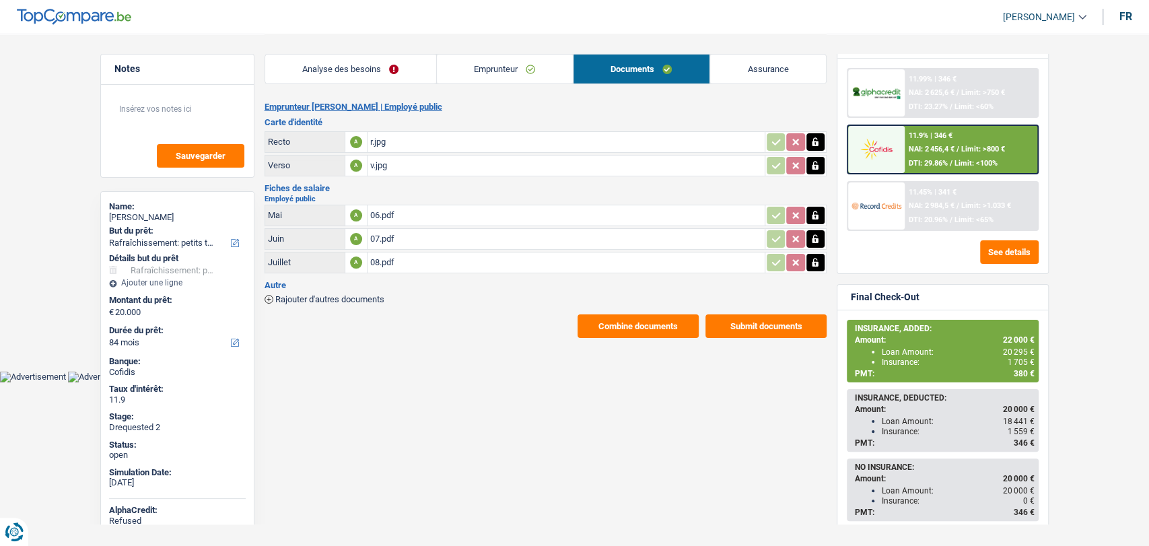
click at [494, 73] on link "Emprunteur" at bounding box center [505, 69] width 136 height 29
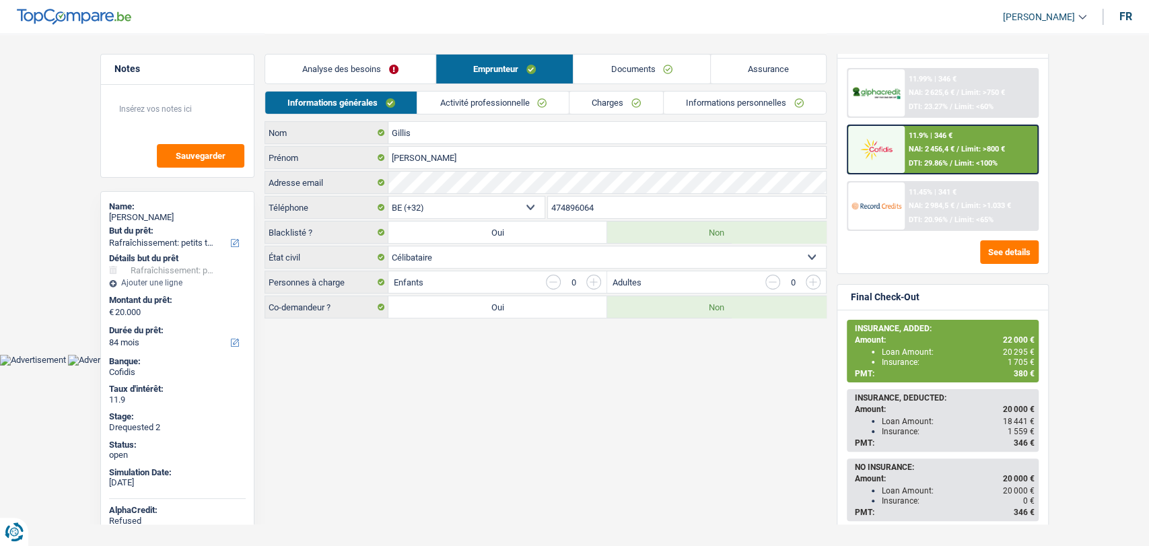
drag, startPoint x: 612, startPoint y: 204, endPoint x: 517, endPoint y: 202, distance: 95.6
click at [517, 202] on div "BE (+32) LU (+352) Sélectionner une option Téléphone 474896064 Téléphone" at bounding box center [545, 208] width 562 height 25
